Goal: Task Accomplishment & Management: Manage account settings

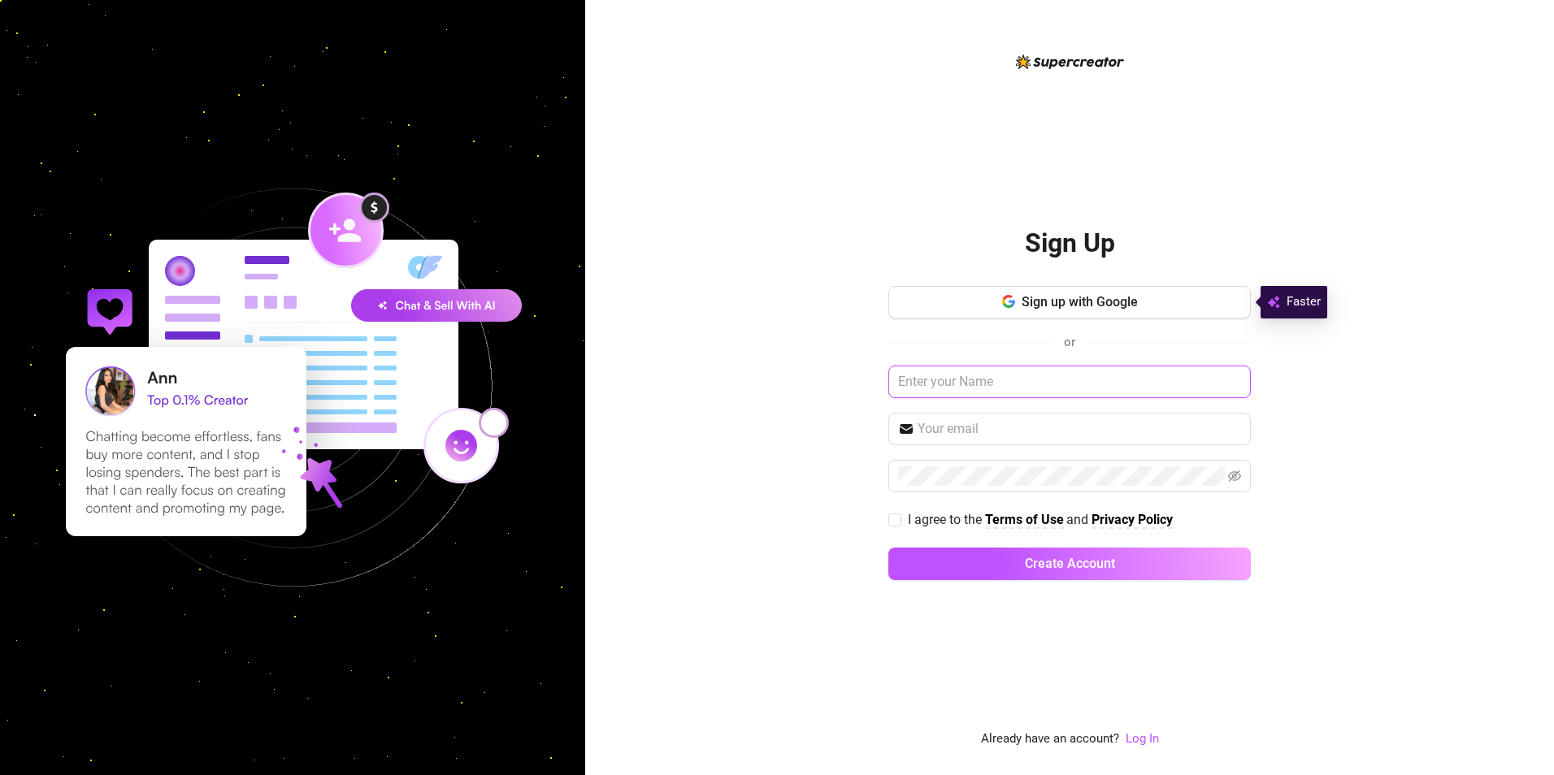
click at [1015, 379] on input "text" at bounding box center [1069, 382] width 362 height 33
click at [1146, 744] on link "Log In" at bounding box center [1141, 738] width 33 height 15
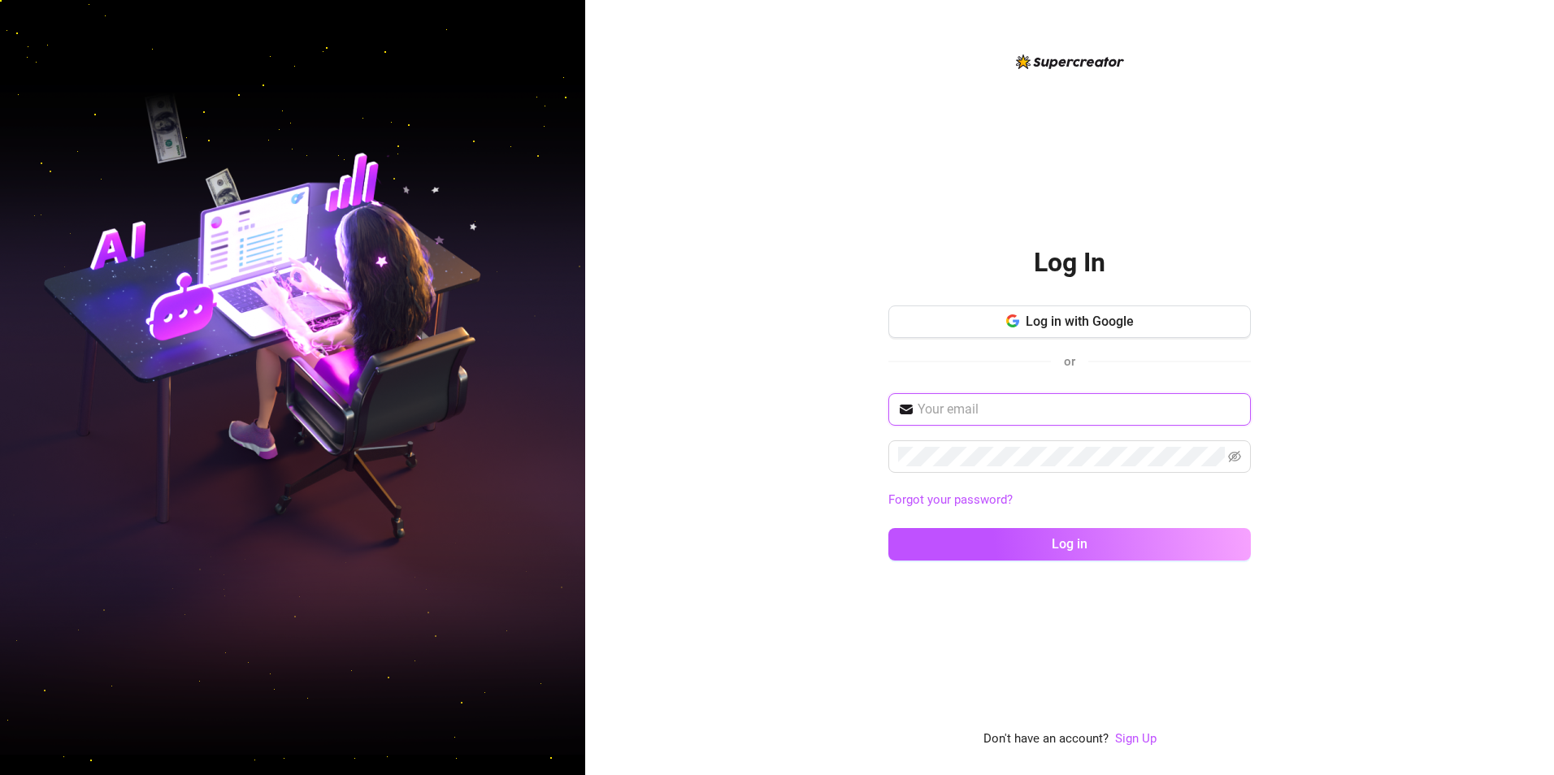
click at [968, 401] on input "text" at bounding box center [1078, 410] width 323 height 20
type input "theeliteagenci@gmail.com"
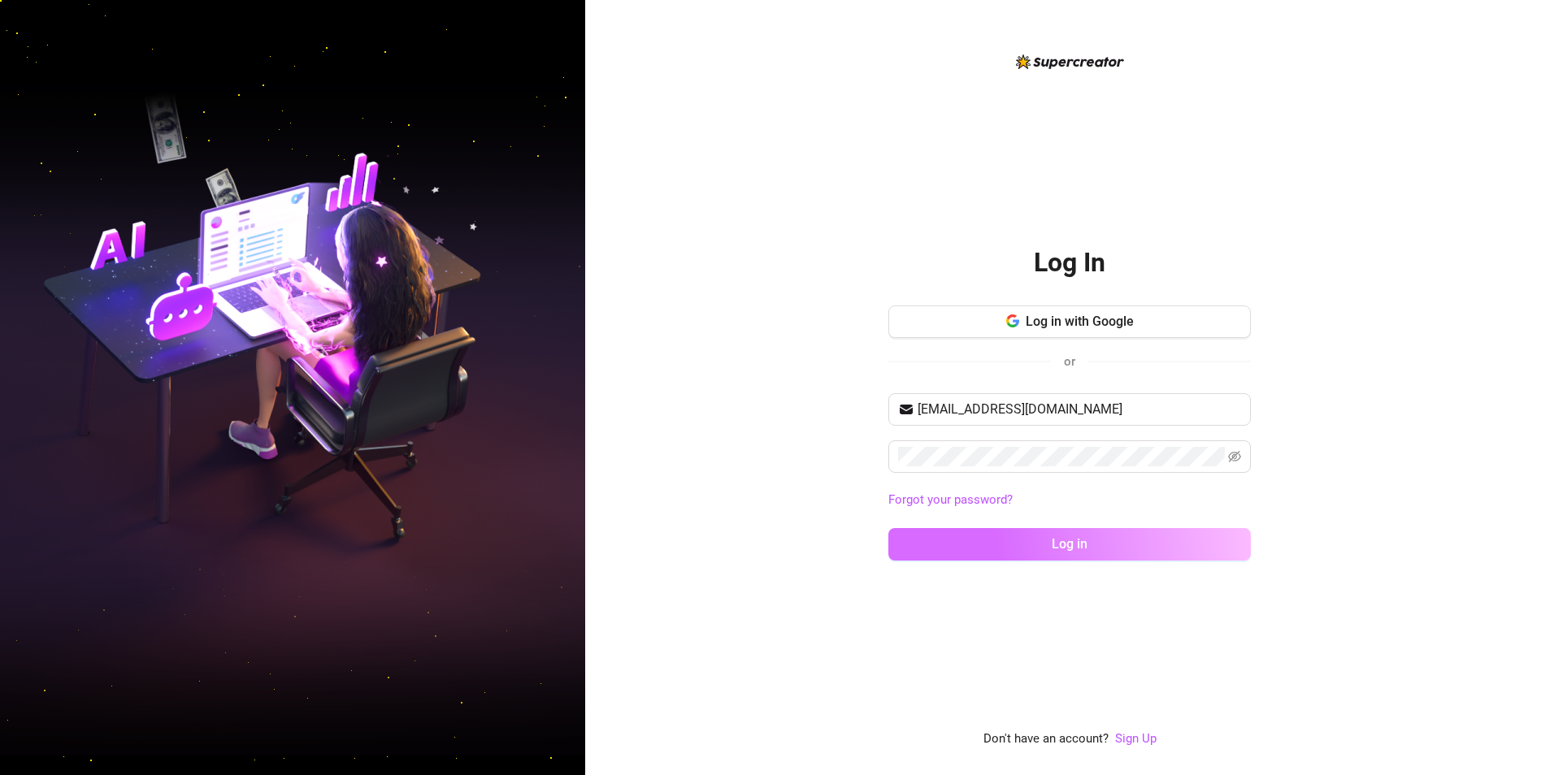
click at [908, 542] on button "Log in" at bounding box center [1069, 544] width 362 height 33
